Goal: Obtain resource: Obtain resource

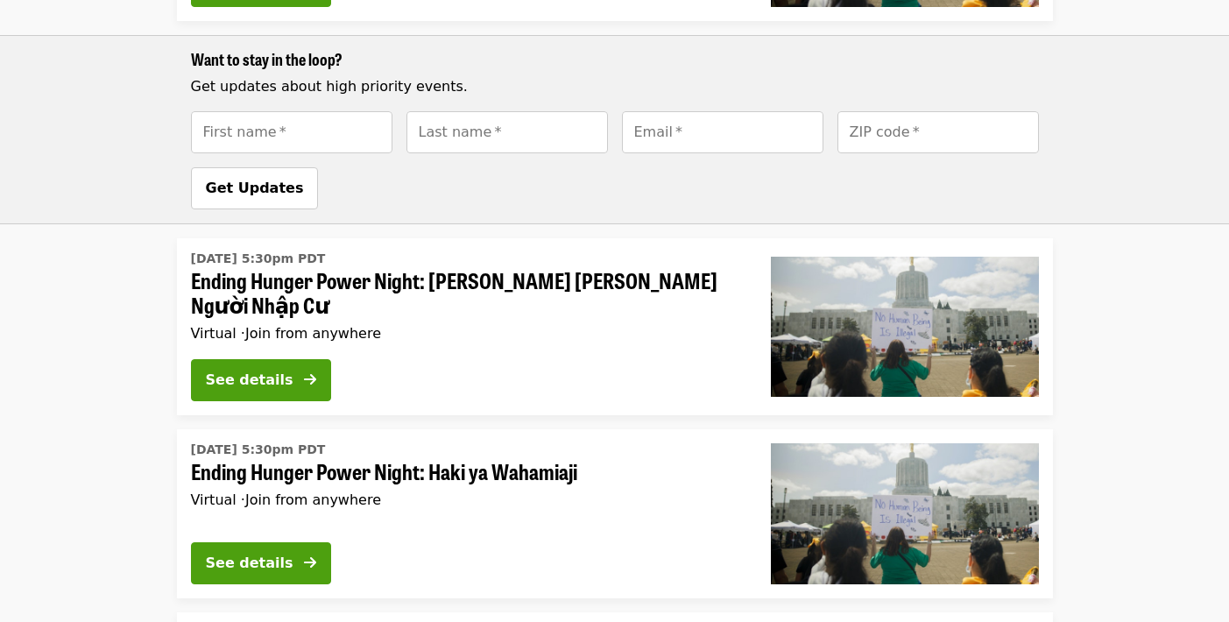
scroll to position [1261, 0]
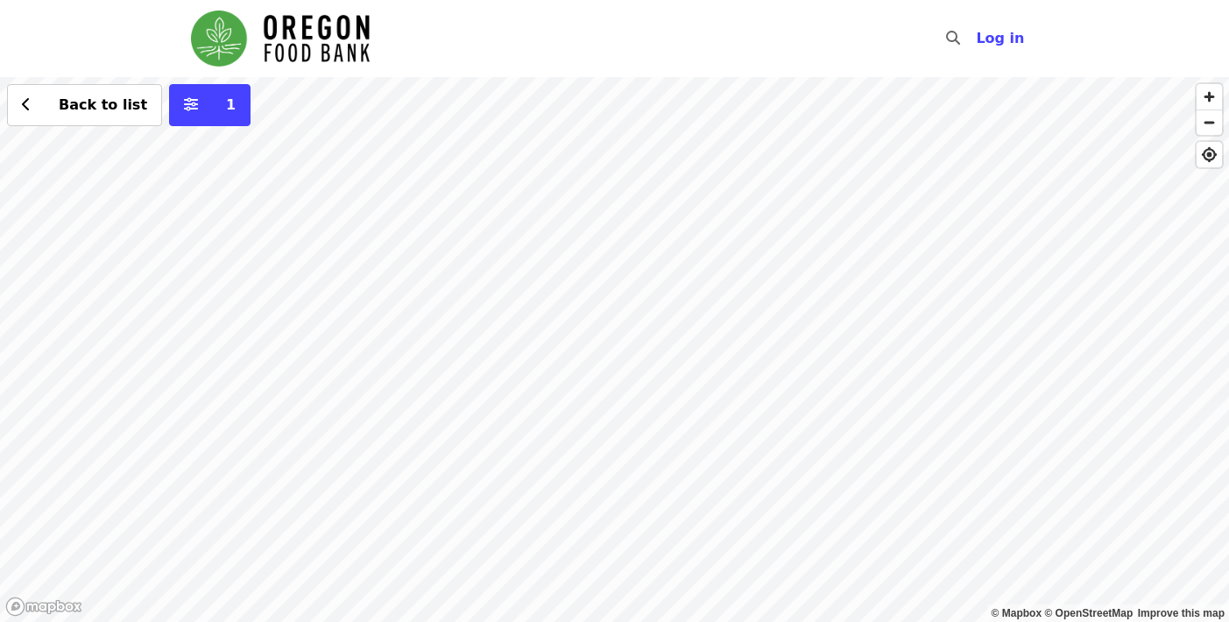
drag, startPoint x: 692, startPoint y: 276, endPoint x: 624, endPoint y: 303, distance: 73.5
click at [625, 305] on div "Back to list 1" at bounding box center [614, 349] width 1229 height 545
click at [911, 318] on div "Back to list 1" at bounding box center [614, 349] width 1229 height 545
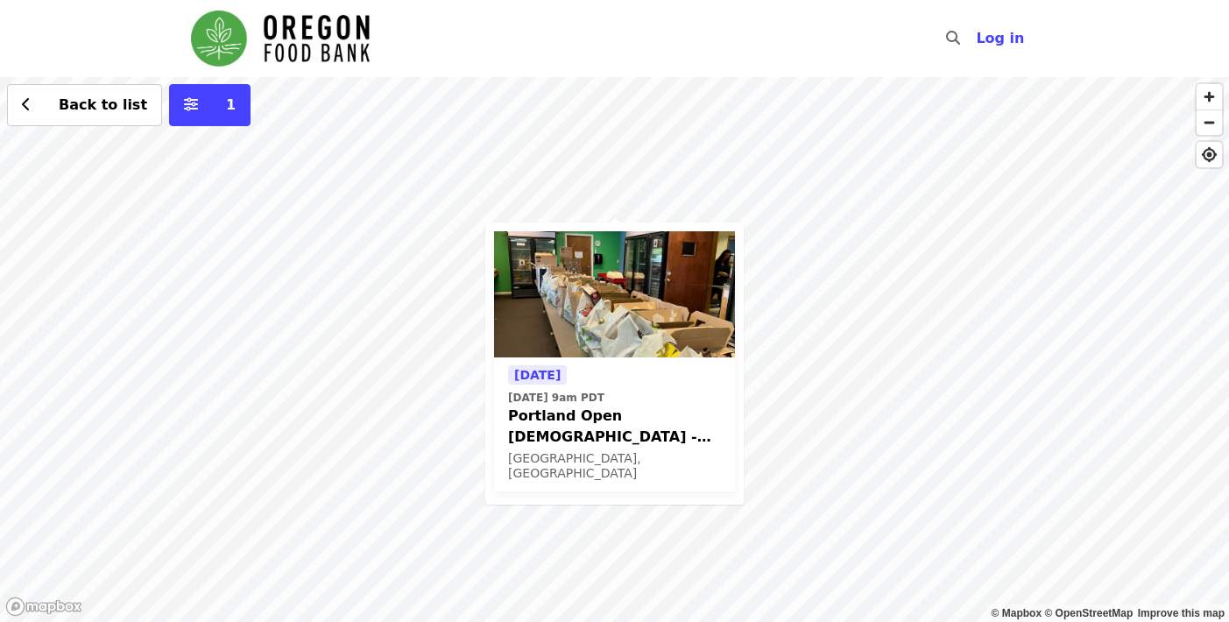
click at [633, 412] on span "Portland Open [DEMOGRAPHIC_DATA] - Partner Agency Support (16+)" at bounding box center [614, 427] width 213 height 42
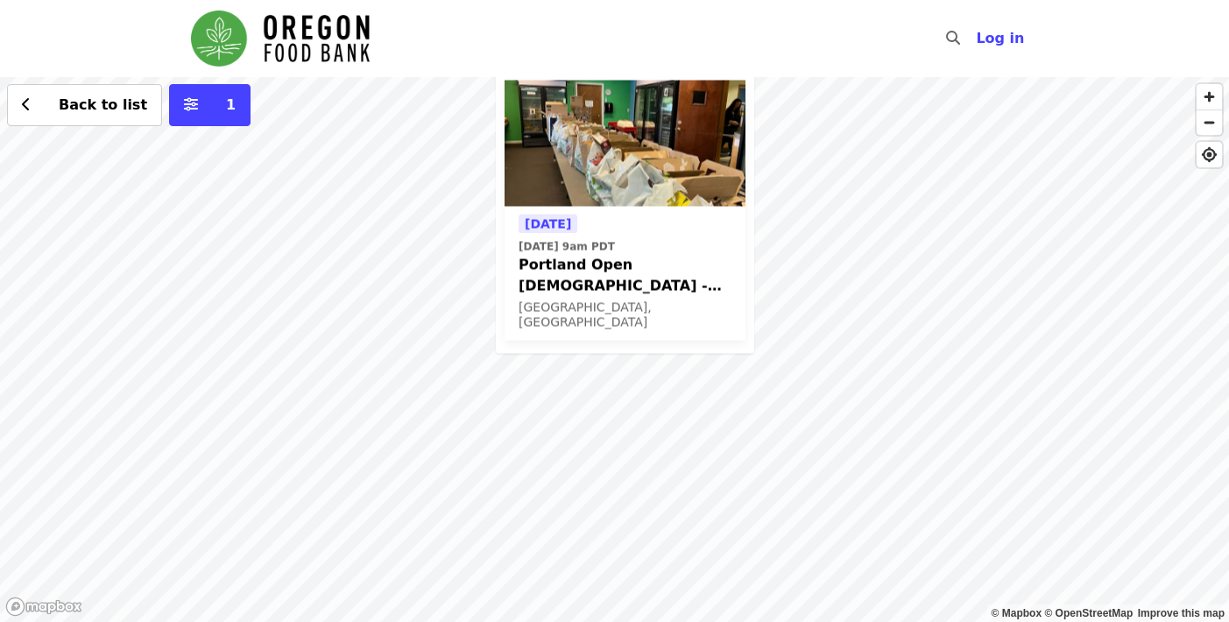
drag, startPoint x: 806, startPoint y: 304, endPoint x: 862, endPoint y: 137, distance: 176.4
click at [861, 139] on div "[DATE] [DATE] 9am PDT Portland Open [DEMOGRAPHIC_DATA] - Partner Agency Support…" at bounding box center [614, 349] width 1229 height 545
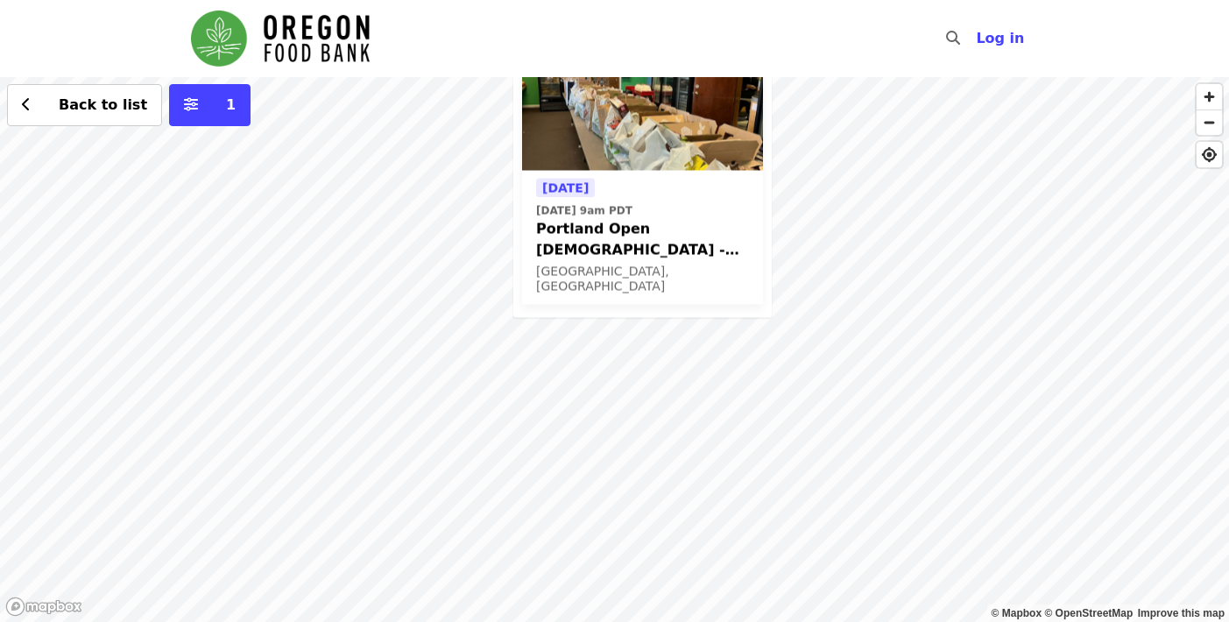
click at [712, 367] on div "[DATE] [DATE] 9am PDT Portland Open [DEMOGRAPHIC_DATA] - Partner Agency Support…" at bounding box center [614, 349] width 1229 height 545
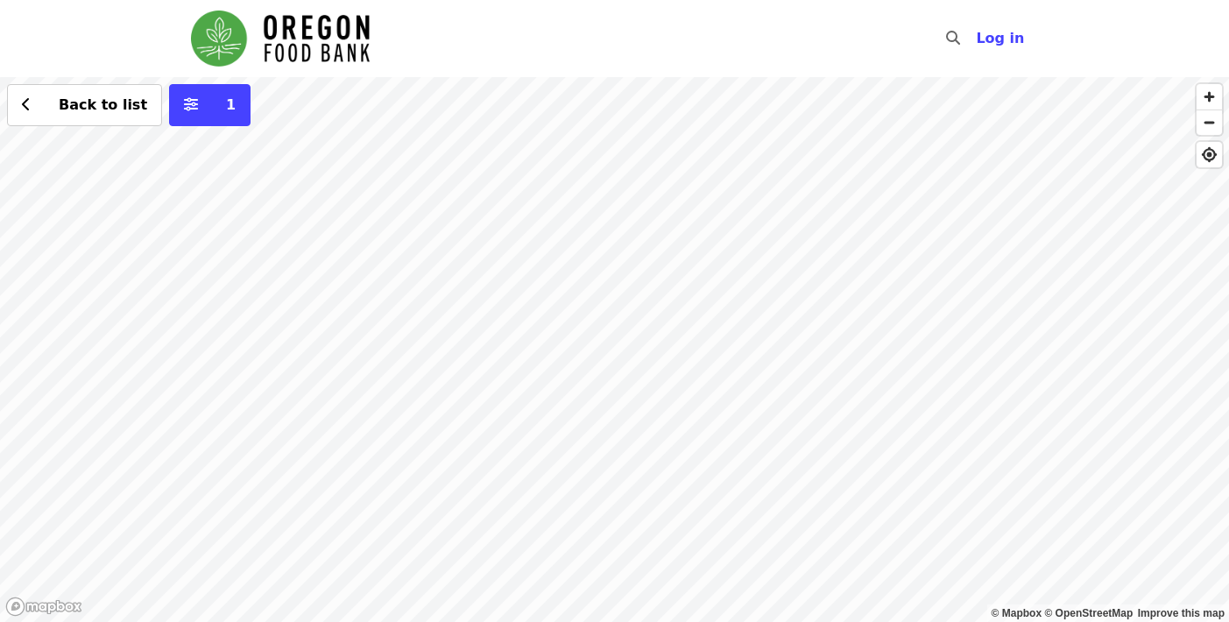
drag, startPoint x: 599, startPoint y: 289, endPoint x: 597, endPoint y: 364, distance: 74.5
click at [598, 364] on div "Back to list 1" at bounding box center [614, 349] width 1229 height 545
drag, startPoint x: 618, startPoint y: 239, endPoint x: 607, endPoint y: 345, distance: 106.6
click at [608, 345] on div "Back to list 1" at bounding box center [614, 349] width 1229 height 545
drag, startPoint x: 591, startPoint y: 231, endPoint x: 558, endPoint y: 320, distance: 94.5
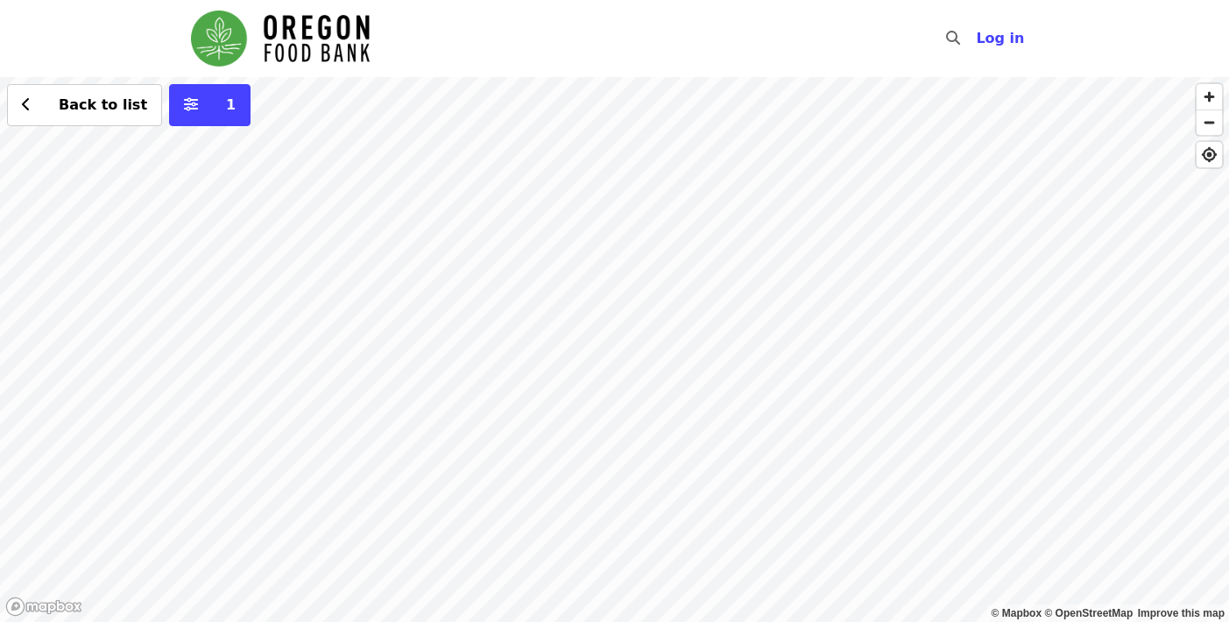
click at [558, 321] on div "Back to list 1" at bounding box center [614, 349] width 1229 height 545
click at [413, 258] on div "Back to list 1" at bounding box center [614, 349] width 1229 height 545
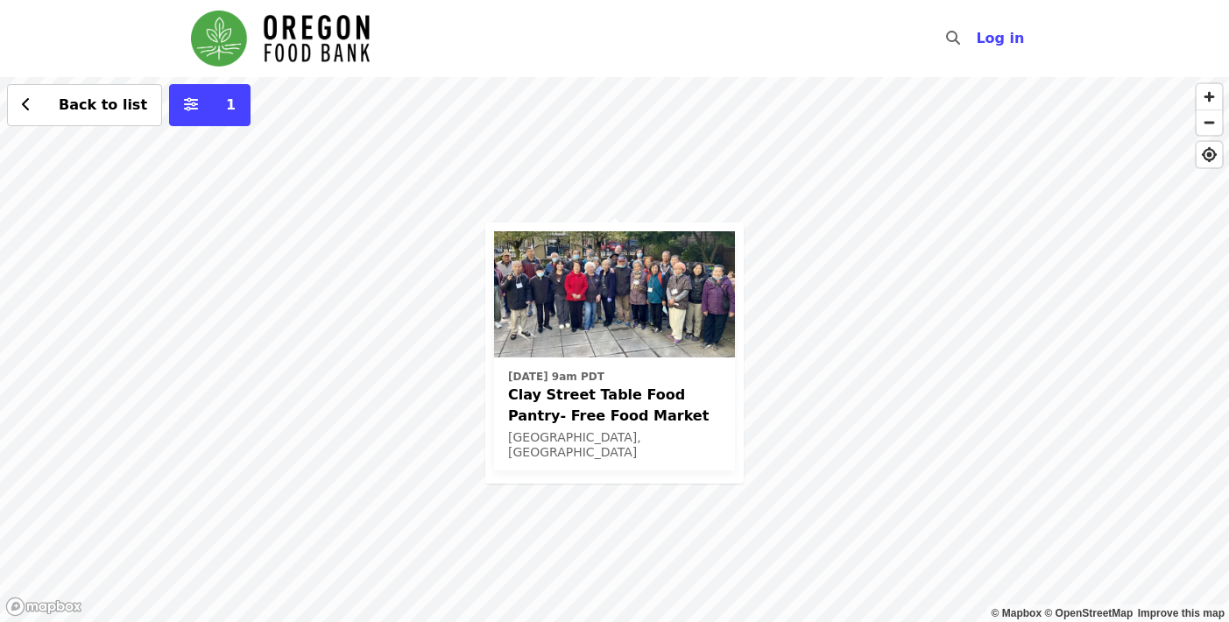
click at [576, 412] on span "Clay Street Table Food Pantry- Free Food Market" at bounding box center [614, 406] width 213 height 42
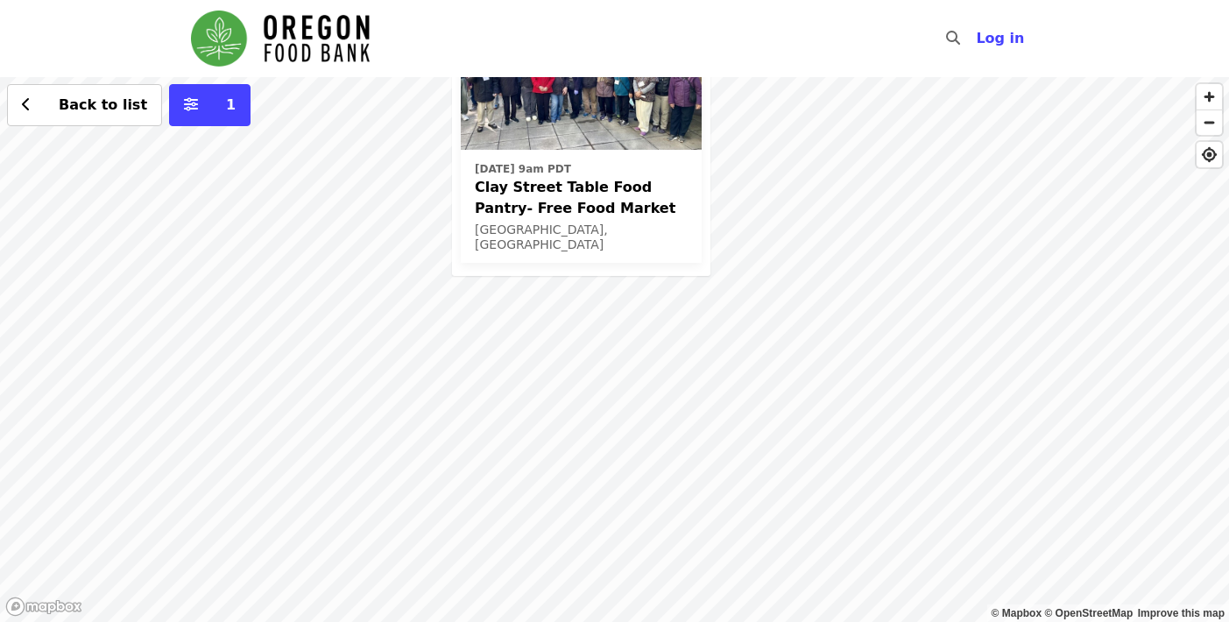
drag, startPoint x: 649, startPoint y: 427, endPoint x: 478, endPoint y: 506, distance: 188.1
click at [479, 507] on div "Thu, Oct 16 @ 9am PDT Clay Street Table Food Pantry- Free Food Market Portland,…" at bounding box center [614, 349] width 1229 height 545
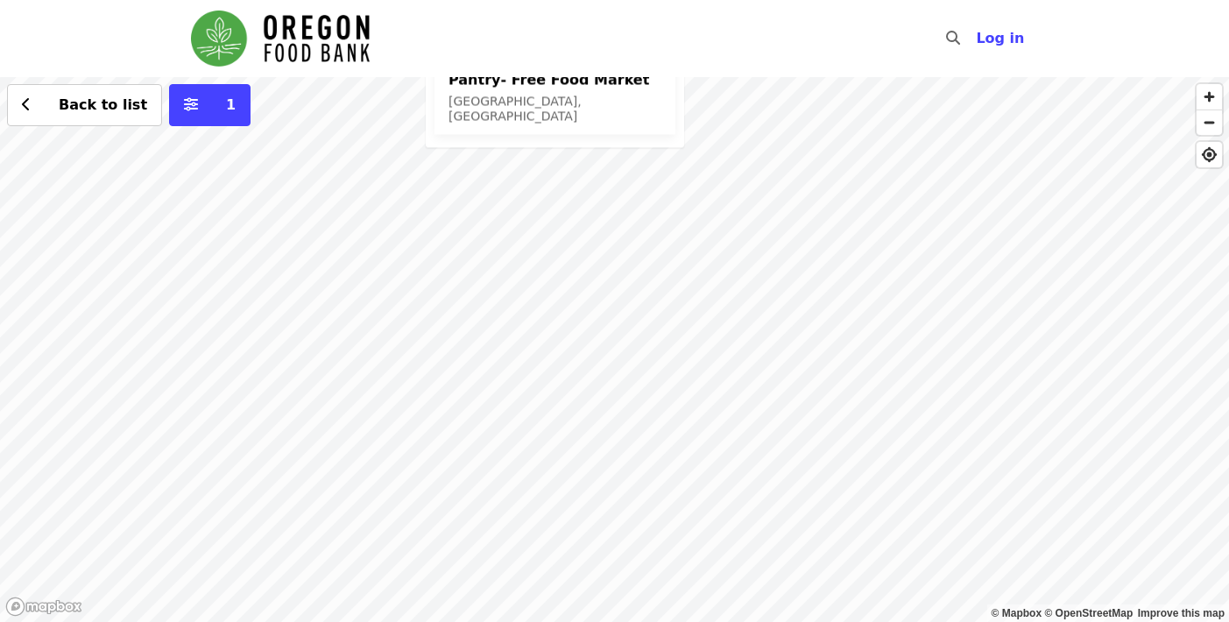
drag, startPoint x: 573, startPoint y: 385, endPoint x: 594, endPoint y: 649, distance: 264.5
click at [594, 621] on html "Skip to content ​ Log in © Mapbox © OpenStreetMap Improve this map Thu, Oct 16 …" at bounding box center [614, 311] width 1229 height 622
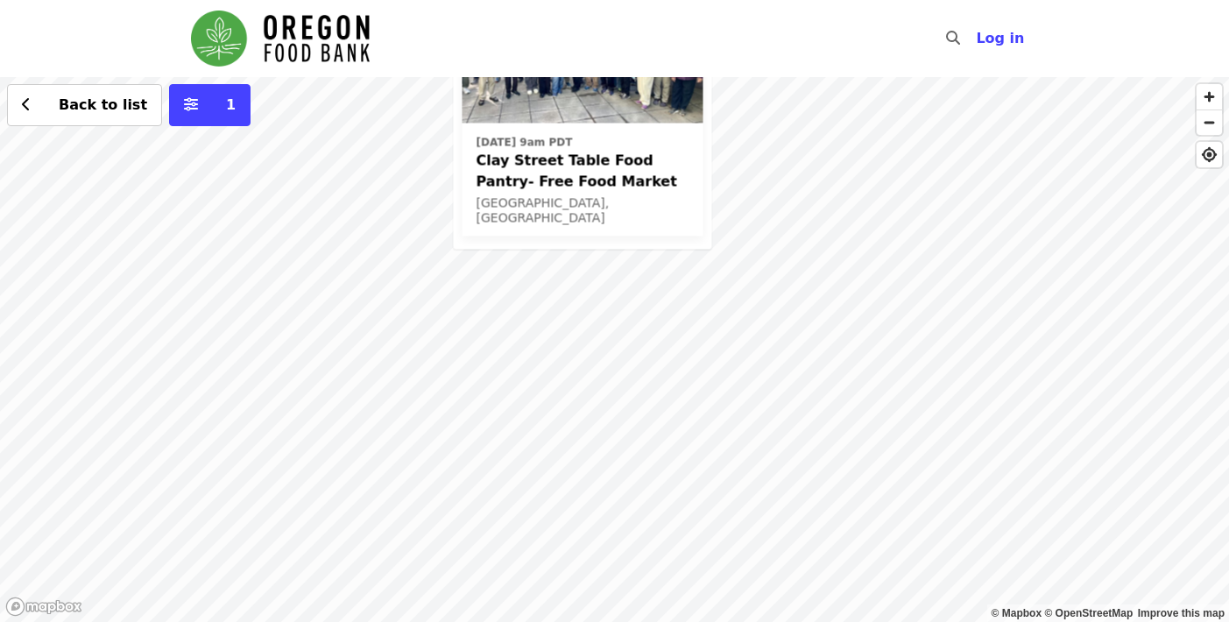
scroll to position [42, 0]
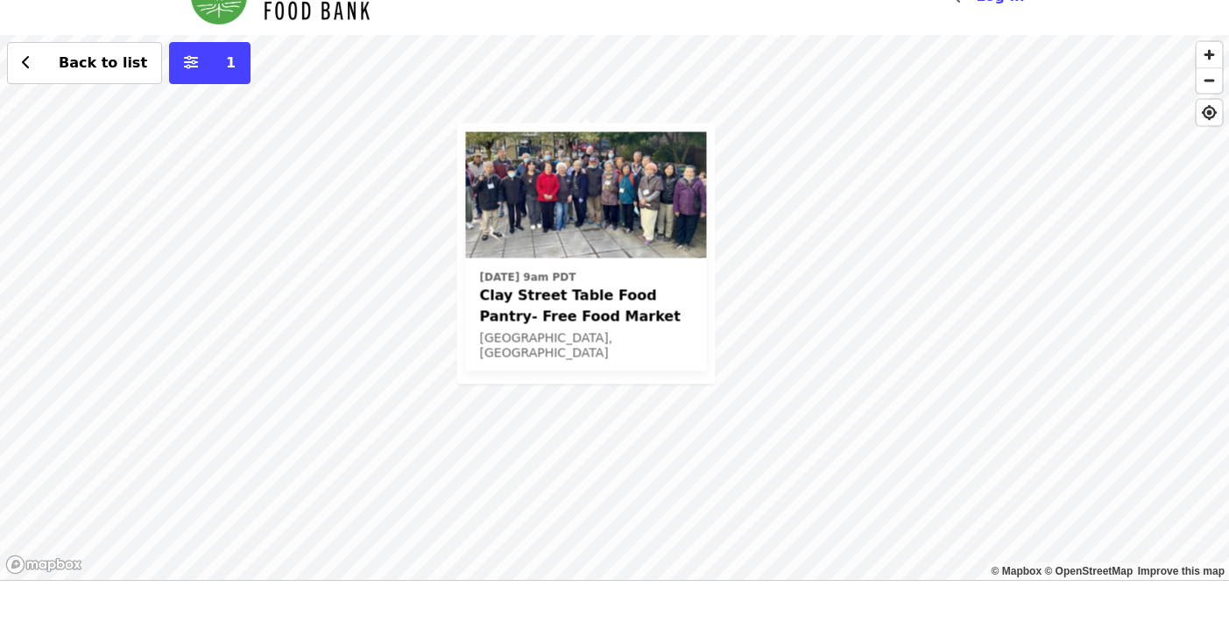
drag, startPoint x: 742, startPoint y: 373, endPoint x: 736, endPoint y: 546, distance: 172.7
click at [739, 547] on div "Thu, Oct 16 @ 9am PDT Clay Street Table Food Pantry- Free Food Market Portland,…" at bounding box center [614, 307] width 1229 height 545
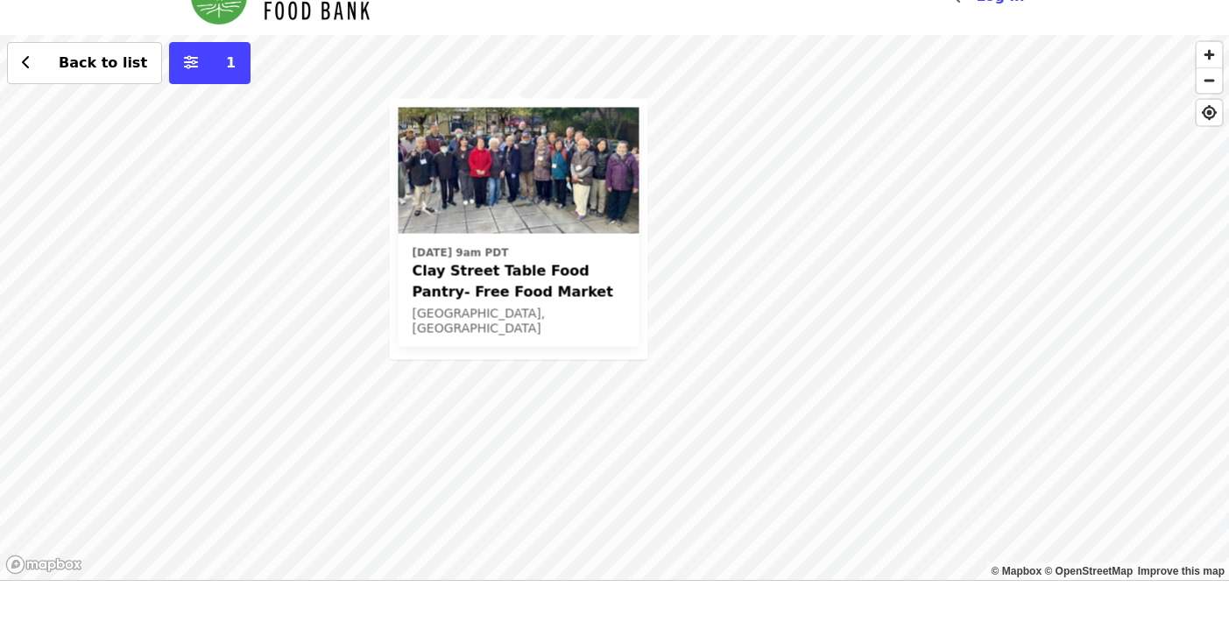
click at [752, 318] on div "Thu, Oct 16 @ 9am PDT Clay Street Table Food Pantry- Free Food Market Portland,…" at bounding box center [614, 307] width 1229 height 545
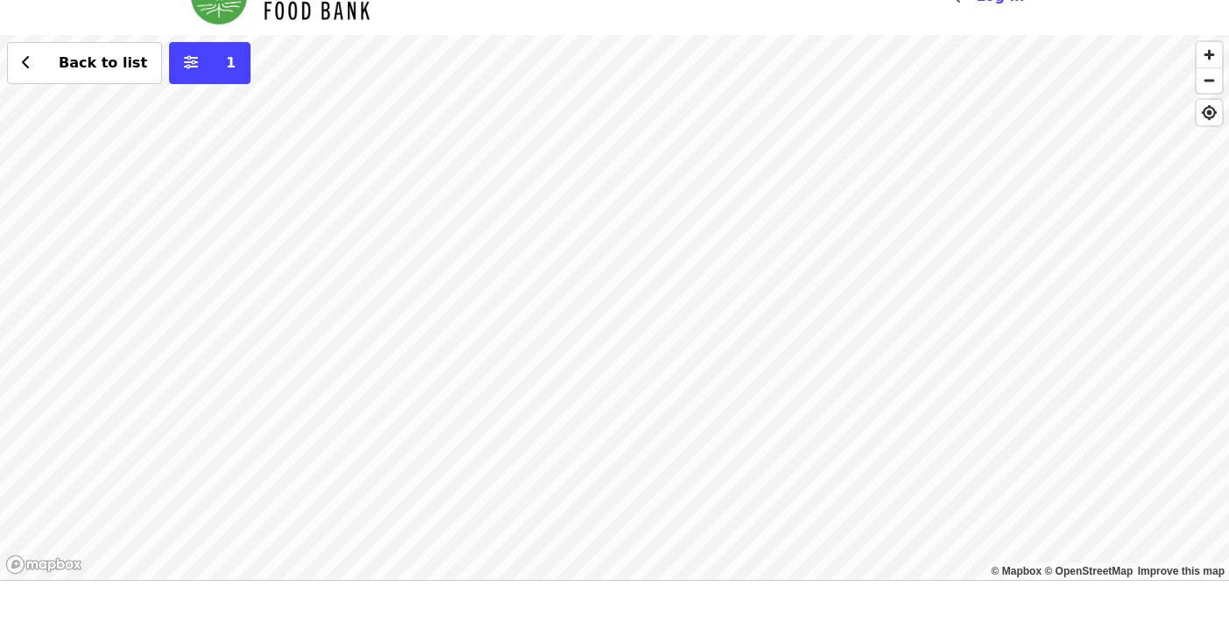
click at [208, 274] on div "Back to list 1" at bounding box center [614, 307] width 1229 height 545
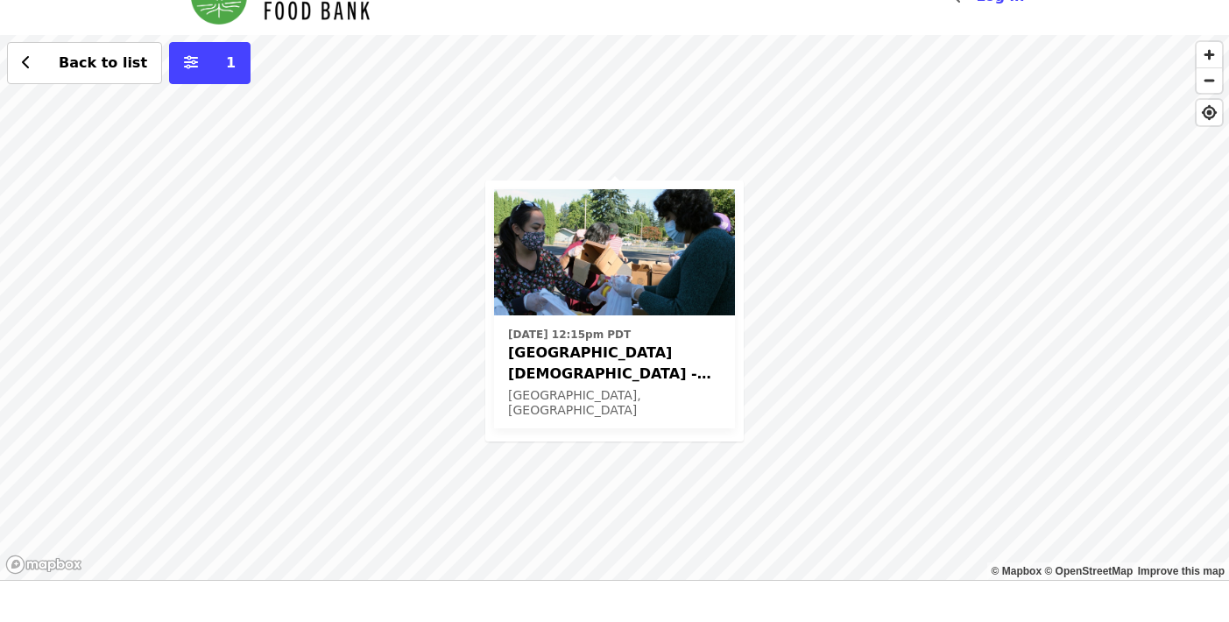
click at [598, 371] on span "Beaverton First United Methodist Church - Free Food Market (16+)" at bounding box center [614, 363] width 213 height 42
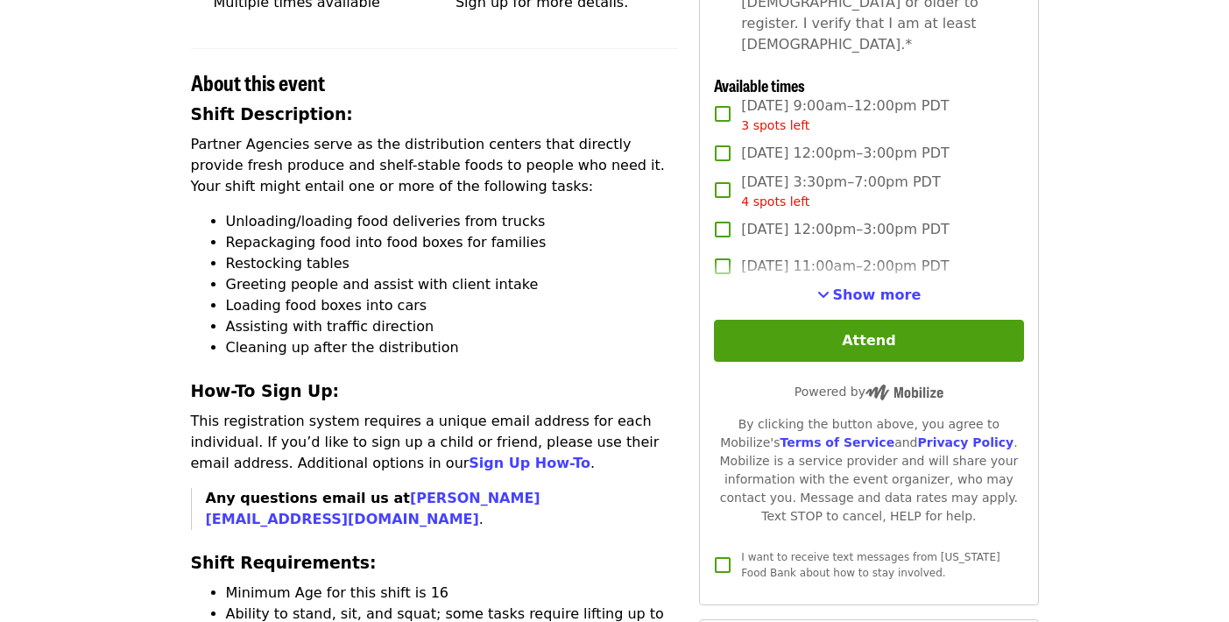
scroll to position [519, 0]
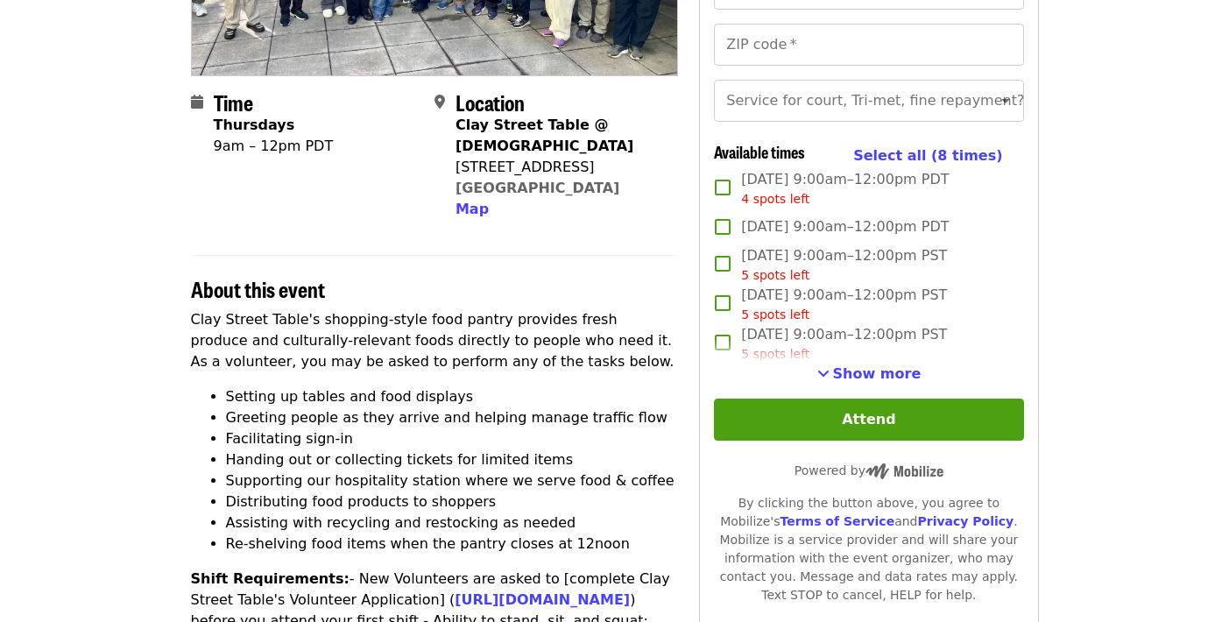
scroll to position [353, 0]
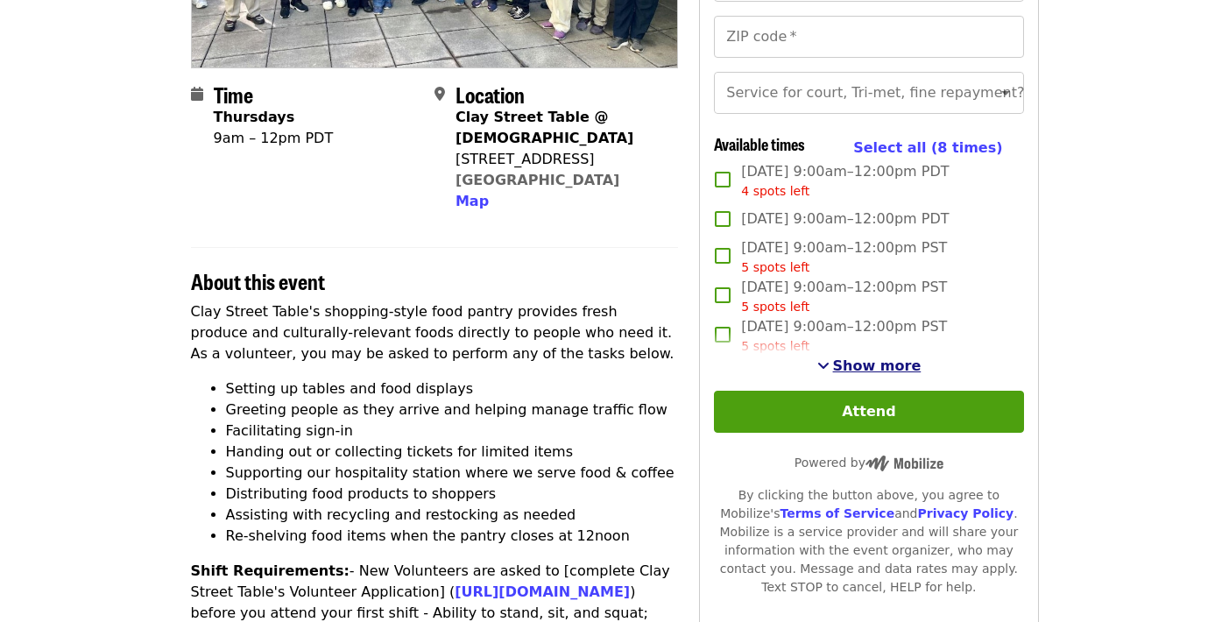
click at [857, 361] on span "Show more" at bounding box center [877, 365] width 88 height 17
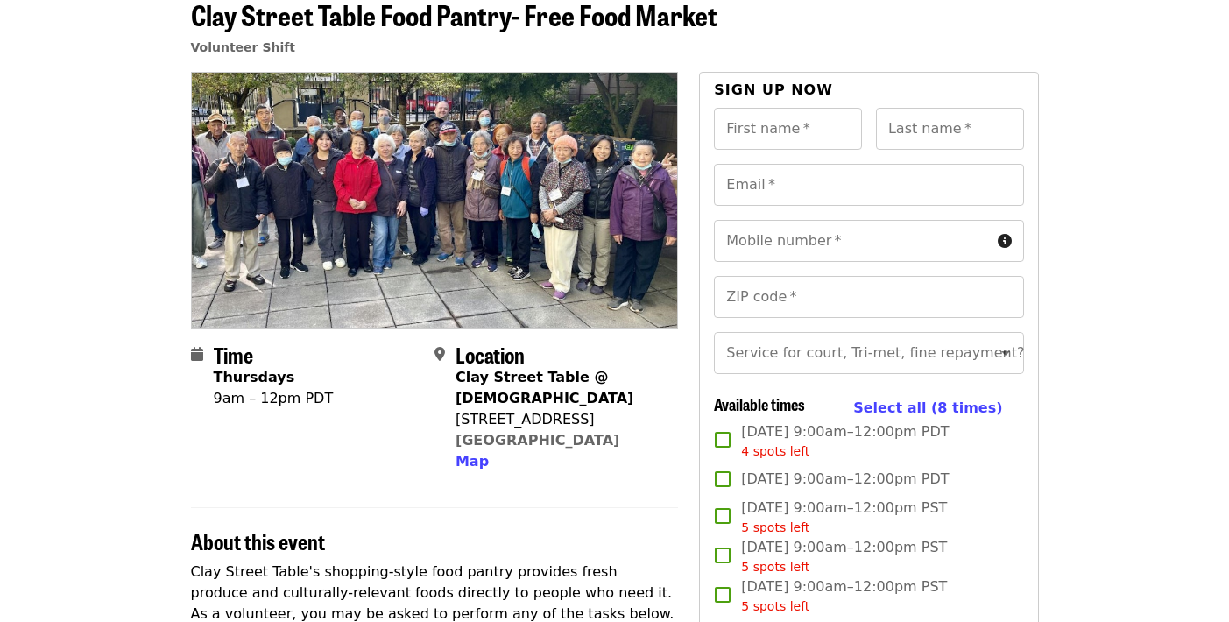
scroll to position [29, 0]
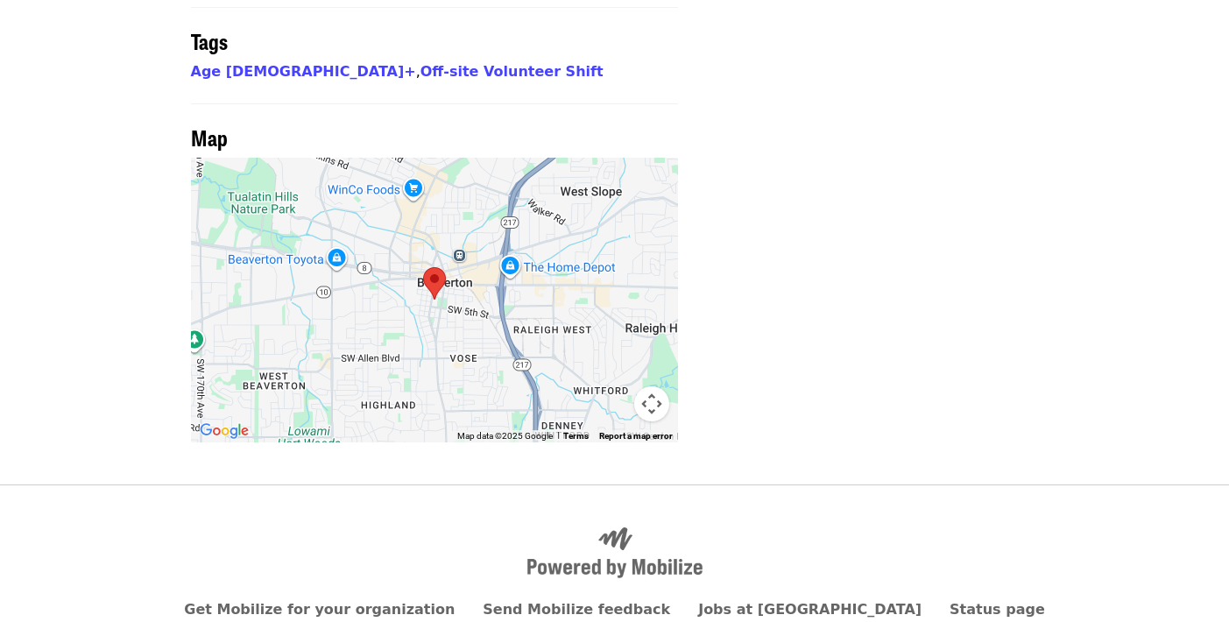
scroll to position [1475, 0]
click at [423, 268] on area at bounding box center [423, 268] width 0 height 0
click at [448, 189] on div at bounding box center [435, 301] width 488 height 285
click at [423, 268] on area at bounding box center [423, 268] width 0 height 0
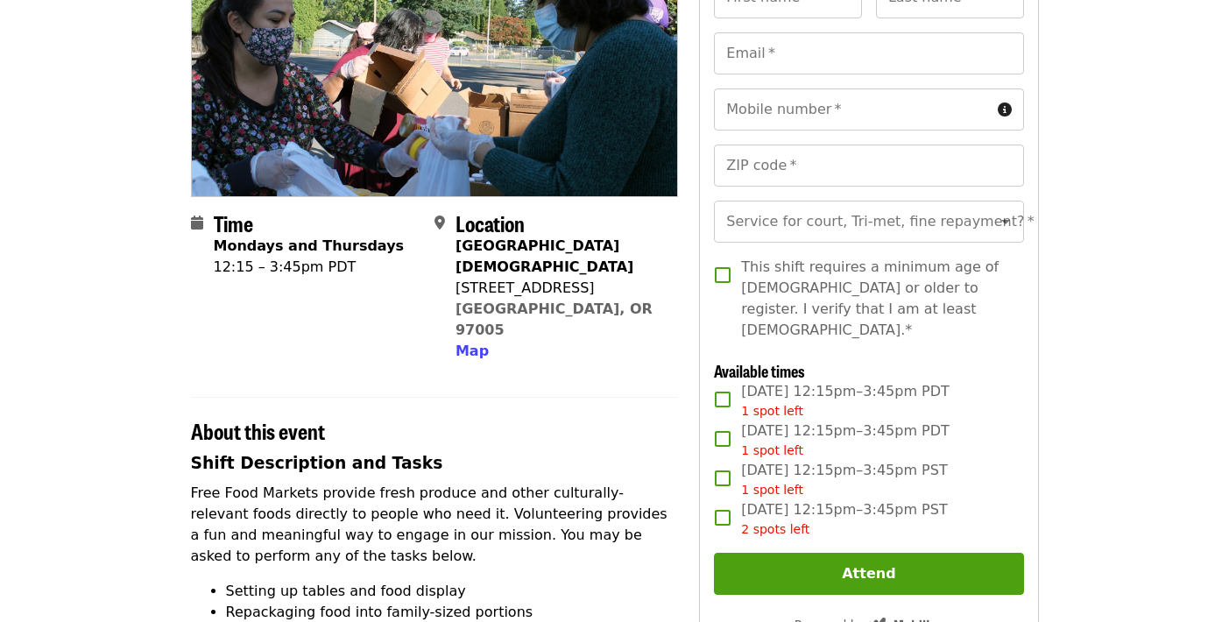
scroll to position [224, 0]
click at [523, 295] on div "12555 SW 4th St" at bounding box center [559, 288] width 208 height 21
click at [480, 342] on span "Map" at bounding box center [471, 350] width 33 height 17
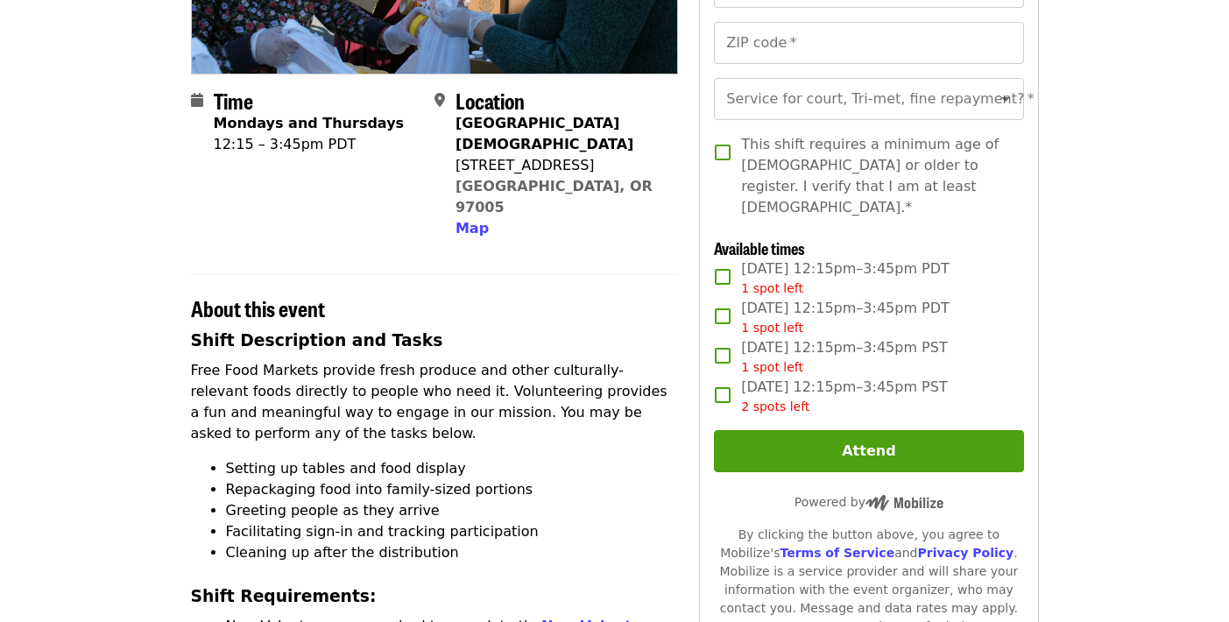
scroll to position [237, 0]
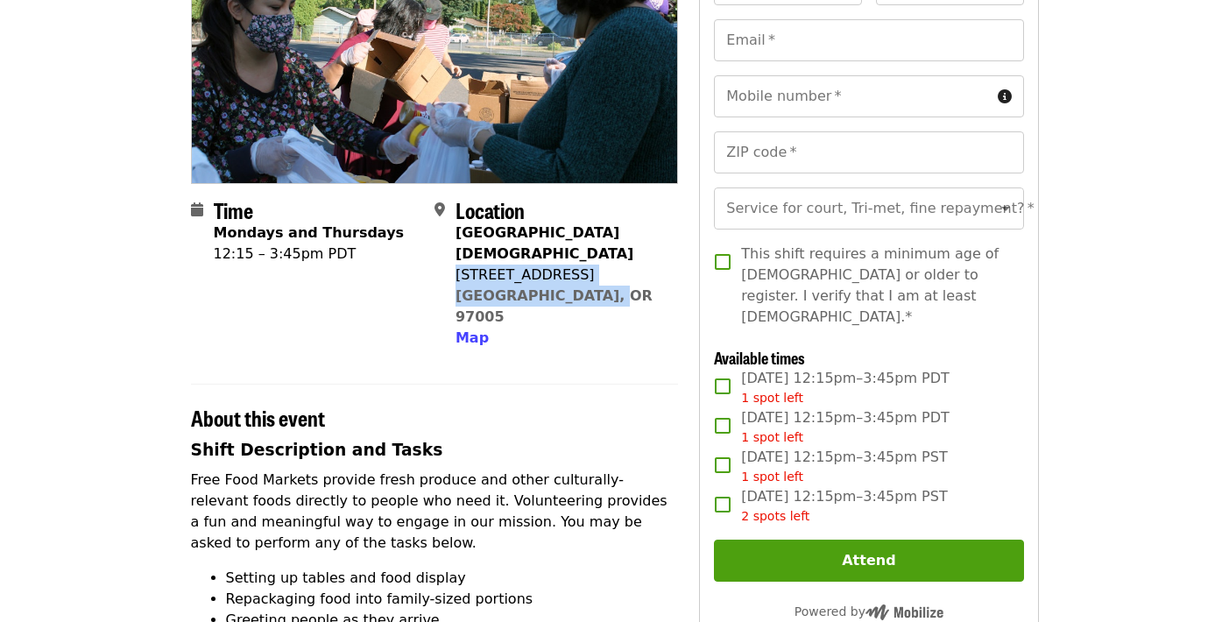
drag, startPoint x: 639, startPoint y: 286, endPoint x: 456, endPoint y: 274, distance: 183.4
click at [456, 275] on div "Beaverton First United Methodist Church 12555 SW 4th St Beaverton, OR 97005 Map" at bounding box center [559, 285] width 208 height 126
copy span "12555 SW 4th St Beaverton, OR 97005"
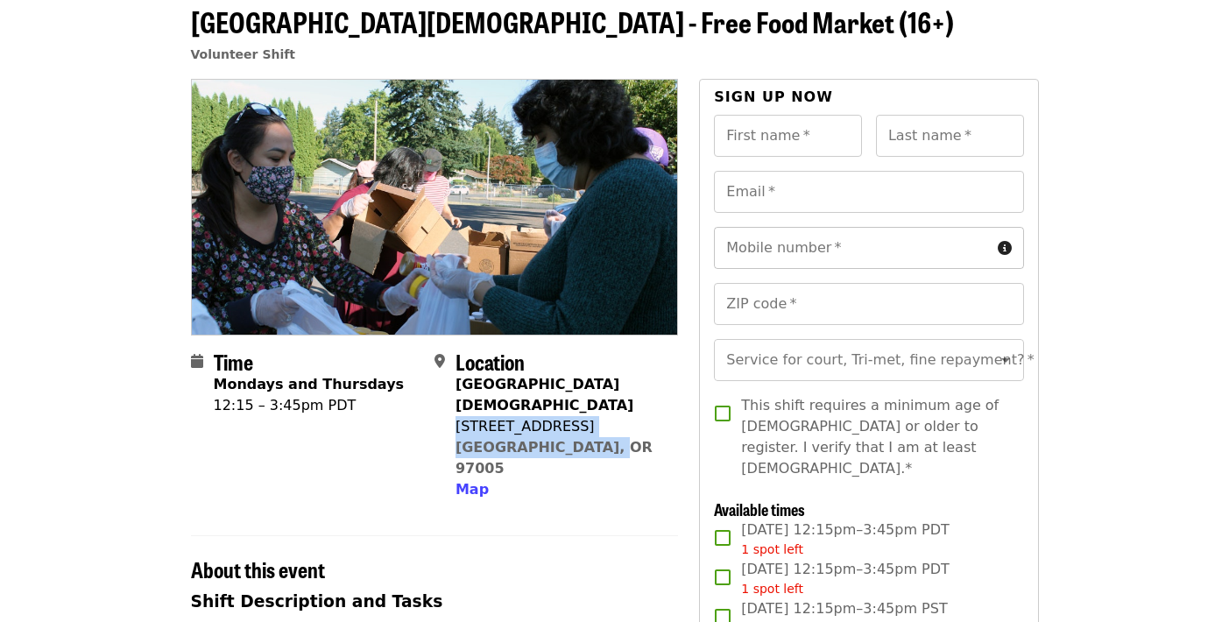
scroll to position [90, 0]
